Goal: Task Accomplishment & Management: Complete application form

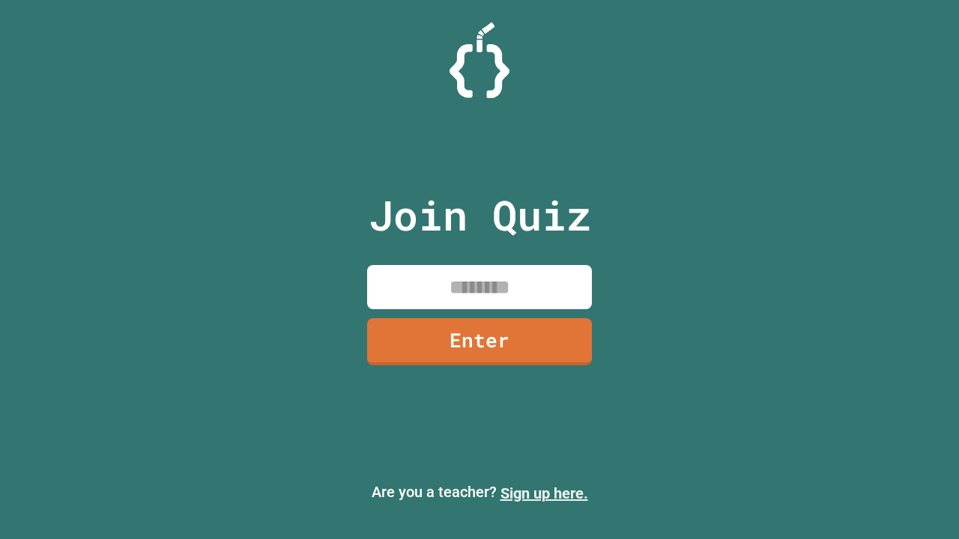
click at [544, 494] on link "Sign up here." at bounding box center [545, 494] width 88 height 18
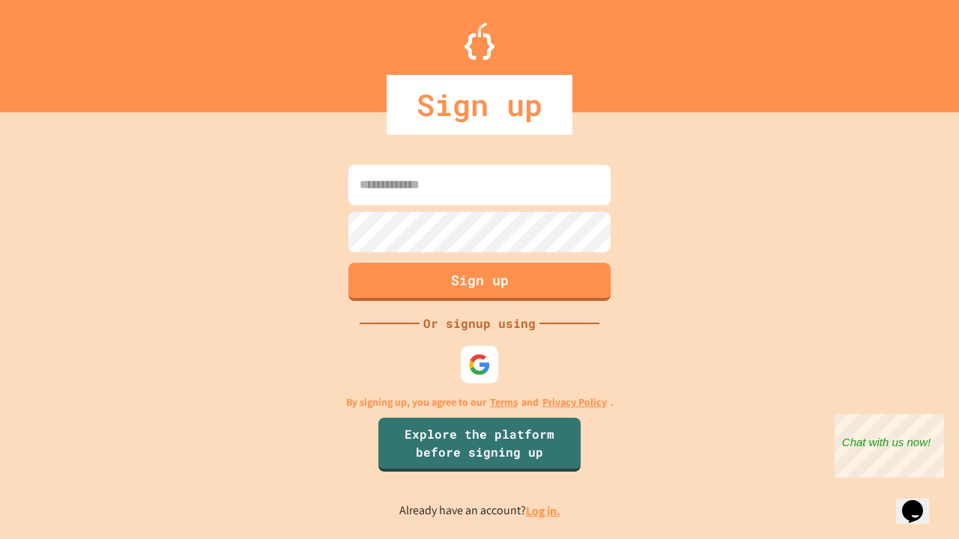
click at [544, 511] on link "Log in." at bounding box center [543, 512] width 34 height 16
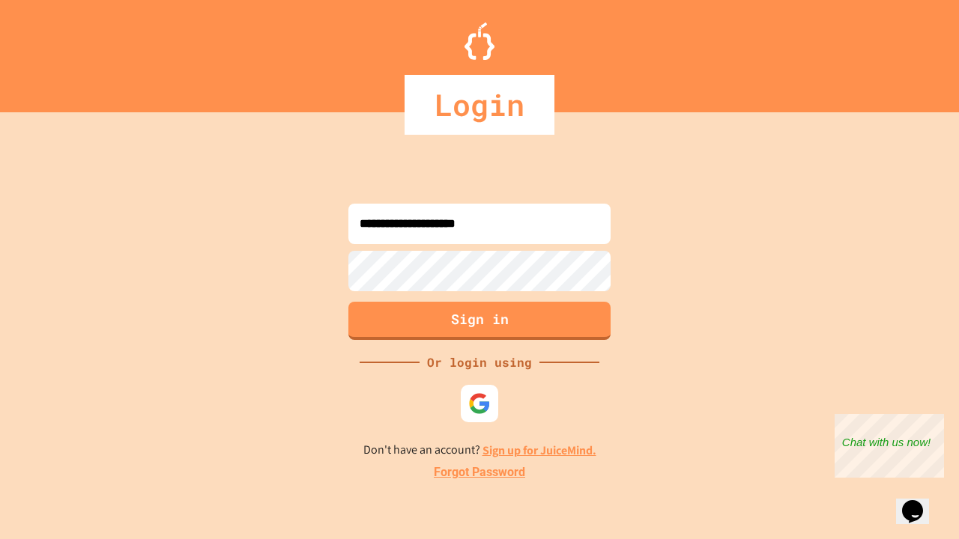
type input "**********"
